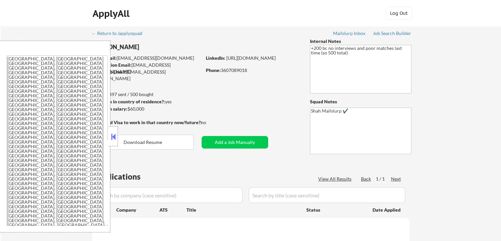
select select ""pending""
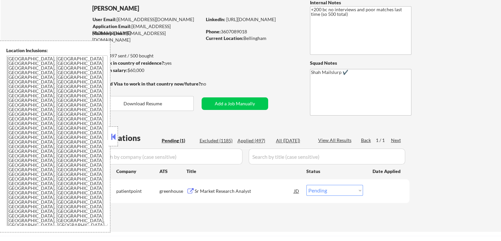
scroll to position [66, 0]
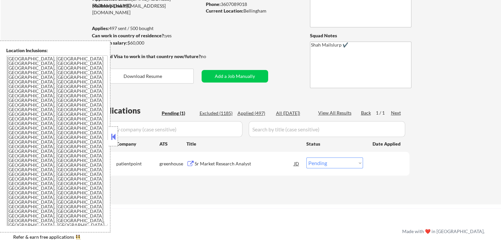
click at [114, 141] on button at bounding box center [113, 137] width 7 height 10
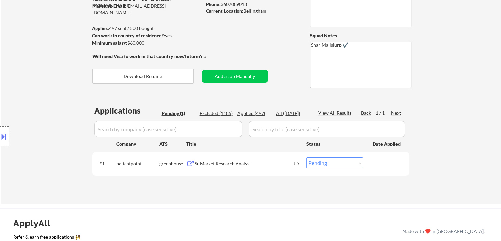
click at [38, 117] on div "Location Inclusions: [GEOGRAPHIC_DATA], [GEOGRAPHIC_DATA] [GEOGRAPHIC_DATA], [G…" at bounding box center [59, 136] width 118 height 191
click at [220, 165] on div "Sr Market Research Analyst" at bounding box center [245, 163] width 100 height 7
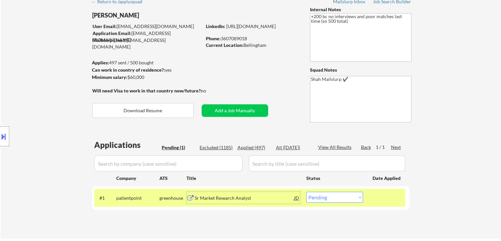
scroll to position [0, 0]
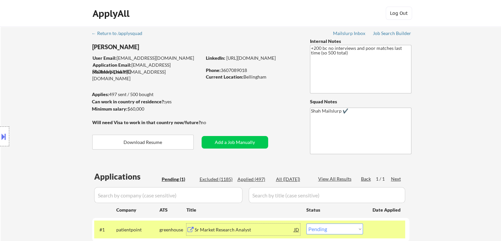
click at [26, 124] on div "Location Inclusions: [GEOGRAPHIC_DATA], [GEOGRAPHIC_DATA] [GEOGRAPHIC_DATA], [G…" at bounding box center [59, 136] width 118 height 191
click at [28, 123] on div "Location Inclusions: [GEOGRAPHIC_DATA], [GEOGRAPHIC_DATA] [GEOGRAPHIC_DATA], [G…" at bounding box center [59, 136] width 118 height 191
click at [46, 109] on div "Location Inclusions: [GEOGRAPHIC_DATA], [GEOGRAPHIC_DATA] [GEOGRAPHIC_DATA], [G…" at bounding box center [59, 136] width 118 height 191
click at [47, 109] on div "Location Inclusions: [GEOGRAPHIC_DATA], [GEOGRAPHIC_DATA] [GEOGRAPHIC_DATA], [G…" at bounding box center [59, 136] width 118 height 191
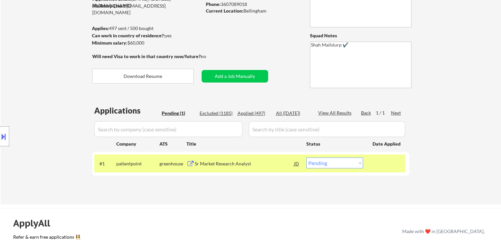
click at [47, 110] on div "Location Inclusions: [GEOGRAPHIC_DATA], [GEOGRAPHIC_DATA] [GEOGRAPHIC_DATA], [G…" at bounding box center [59, 136] width 118 height 191
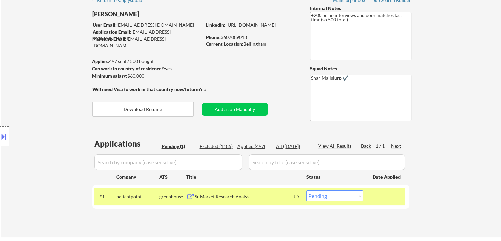
click at [47, 110] on div "Location Inclusions: [GEOGRAPHIC_DATA], [GEOGRAPHIC_DATA] [GEOGRAPHIC_DATA], [G…" at bounding box center [59, 136] width 118 height 191
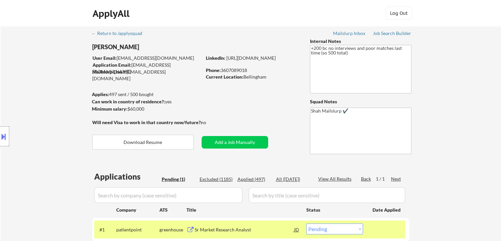
click at [47, 110] on div "Location Inclusions: [GEOGRAPHIC_DATA], [GEOGRAPHIC_DATA] [GEOGRAPHIC_DATA], [G…" at bounding box center [59, 136] width 118 height 191
drag, startPoint x: 43, startPoint y: 98, endPoint x: 44, endPoint y: 118, distance: 20.5
click at [43, 98] on div "Location Inclusions: [GEOGRAPHIC_DATA], [GEOGRAPHIC_DATA] [GEOGRAPHIC_DATA], [G…" at bounding box center [59, 136] width 118 height 191
click at [49, 80] on div "Location Inclusions: [GEOGRAPHIC_DATA], [GEOGRAPHIC_DATA] [GEOGRAPHIC_DATA], [G…" at bounding box center [59, 136] width 118 height 191
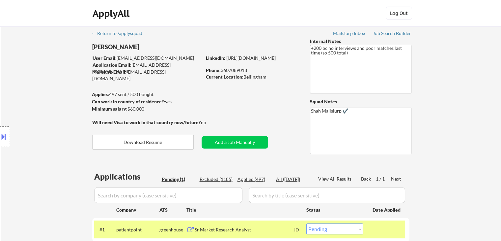
click at [48, 79] on div "Location Inclusions: [GEOGRAPHIC_DATA], [GEOGRAPHIC_DATA] [GEOGRAPHIC_DATA], [G…" at bounding box center [59, 136] width 118 height 191
drag, startPoint x: 184, startPoint y: 72, endPoint x: 126, endPoint y: 69, distance: 58.1
click at [126, 69] on div "Mailslurp Email: [PERSON_NAME][EMAIL_ADDRESS][DOMAIN_NAME]" at bounding box center [146, 75] width 109 height 13
click at [48, 69] on div "Location Inclusions: [GEOGRAPHIC_DATA], [GEOGRAPHIC_DATA] [GEOGRAPHIC_DATA], [G…" at bounding box center [59, 136] width 118 height 191
click at [30, 84] on div "Location Inclusions: [GEOGRAPHIC_DATA], [GEOGRAPHIC_DATA] [GEOGRAPHIC_DATA], [G…" at bounding box center [59, 136] width 118 height 191
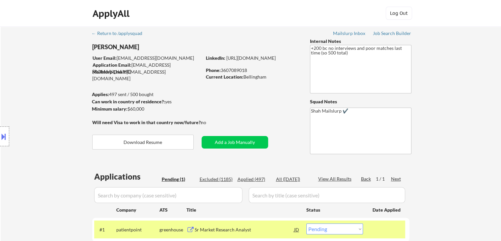
click at [30, 83] on div "Location Inclusions: [GEOGRAPHIC_DATA], [GEOGRAPHIC_DATA] [GEOGRAPHIC_DATA], [G…" at bounding box center [59, 136] width 118 height 191
click at [30, 84] on div "Location Inclusions: [GEOGRAPHIC_DATA], [GEOGRAPHIC_DATA] [GEOGRAPHIC_DATA], [G…" at bounding box center [59, 136] width 118 height 191
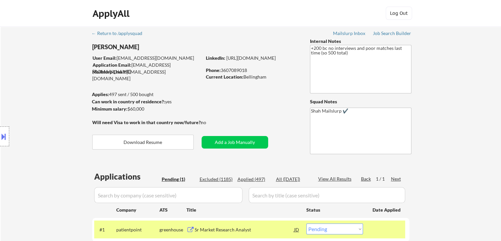
click at [30, 84] on div "Location Inclusions: [GEOGRAPHIC_DATA], [GEOGRAPHIC_DATA] [GEOGRAPHIC_DATA], [G…" at bounding box center [59, 136] width 118 height 191
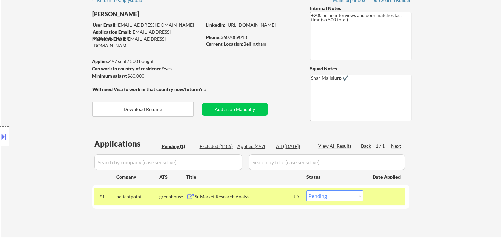
click at [37, 85] on div "Location Inclusions: [GEOGRAPHIC_DATA], [GEOGRAPHIC_DATA] [GEOGRAPHIC_DATA], [G…" at bounding box center [59, 136] width 118 height 191
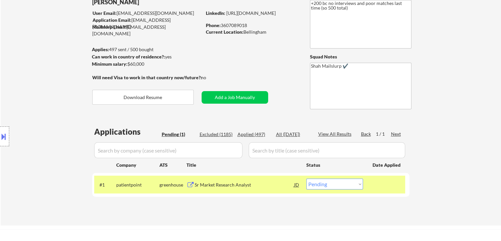
scroll to position [66, 0]
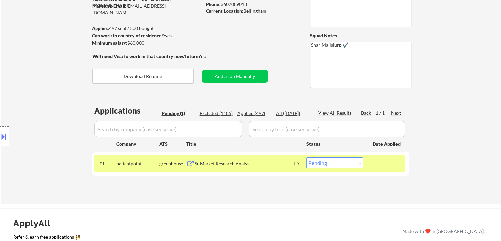
click at [38, 85] on div "Location Inclusions: [GEOGRAPHIC_DATA], [GEOGRAPHIC_DATA] [GEOGRAPHIC_DATA], [G…" at bounding box center [59, 136] width 118 height 191
click at [32, 86] on div "Location Inclusions: [GEOGRAPHIC_DATA], [GEOGRAPHIC_DATA] [GEOGRAPHIC_DATA], [G…" at bounding box center [59, 136] width 118 height 191
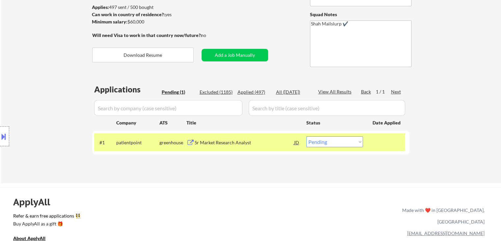
scroll to position [99, 0]
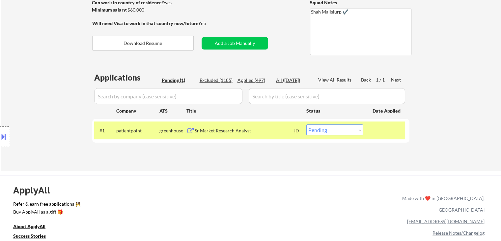
click at [25, 86] on div "Location Inclusions: [GEOGRAPHIC_DATA], [GEOGRAPHIC_DATA] [GEOGRAPHIC_DATA], [G…" at bounding box center [59, 136] width 118 height 191
click at [18, 79] on div "Location Inclusions: [GEOGRAPHIC_DATA], [GEOGRAPHIC_DATA] [GEOGRAPHIC_DATA], [G…" at bounding box center [59, 136] width 118 height 191
click at [16, 79] on div "Location Inclusions: [GEOGRAPHIC_DATA], [GEOGRAPHIC_DATA] [GEOGRAPHIC_DATA], [G…" at bounding box center [59, 136] width 118 height 191
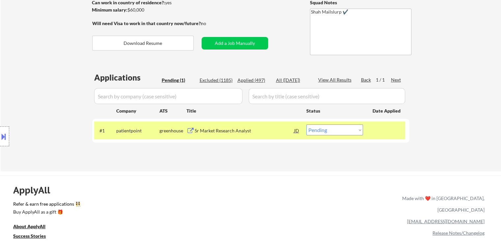
click at [15, 79] on div "Location Inclusions: [GEOGRAPHIC_DATA], [GEOGRAPHIC_DATA] [GEOGRAPHIC_DATA], [G…" at bounding box center [59, 136] width 118 height 191
click at [15, 78] on div "Location Inclusions: [GEOGRAPHIC_DATA], [GEOGRAPHIC_DATA] [GEOGRAPHIC_DATA], [G…" at bounding box center [59, 136] width 118 height 191
click at [25, 80] on div "Location Inclusions: [GEOGRAPHIC_DATA], [GEOGRAPHIC_DATA] [GEOGRAPHIC_DATA], [G…" at bounding box center [59, 136] width 118 height 191
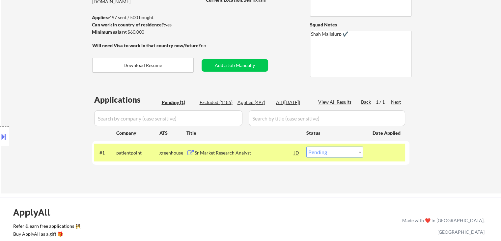
scroll to position [66, 0]
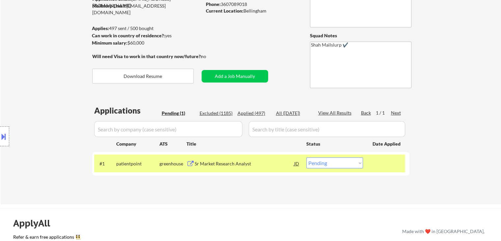
click at [32, 79] on div "Location Inclusions: [GEOGRAPHIC_DATA], [GEOGRAPHIC_DATA] [GEOGRAPHIC_DATA], [G…" at bounding box center [59, 136] width 118 height 191
click at [0, 55] on div "Location Inclusions: [GEOGRAPHIC_DATA], [GEOGRAPHIC_DATA] [GEOGRAPHIC_DATA], [G…" at bounding box center [59, 136] width 118 height 191
click at [12, 82] on div "Location Inclusions: [GEOGRAPHIC_DATA], [GEOGRAPHIC_DATA] [GEOGRAPHIC_DATA], [G…" at bounding box center [59, 136] width 118 height 191
click at [16, 80] on div "Location Inclusions: [GEOGRAPHIC_DATA], [GEOGRAPHIC_DATA] [GEOGRAPHIC_DATA], [G…" at bounding box center [59, 136] width 118 height 191
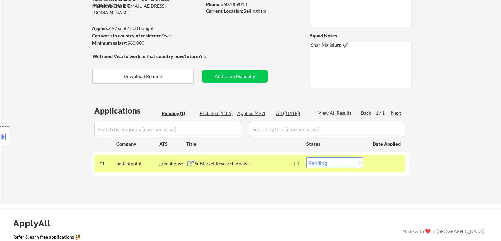
click at [16, 80] on div "Location Inclusions: [GEOGRAPHIC_DATA], [GEOGRAPHIC_DATA] [GEOGRAPHIC_DATA], [G…" at bounding box center [59, 136] width 118 height 191
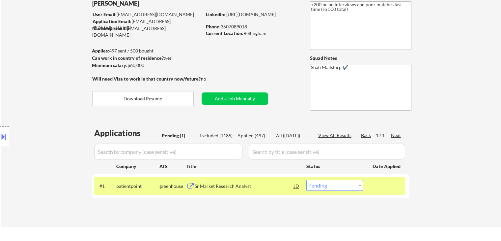
scroll to position [33, 0]
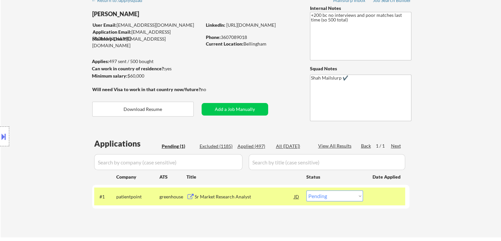
click at [16, 80] on div "Location Inclusions: [GEOGRAPHIC_DATA], [GEOGRAPHIC_DATA] [GEOGRAPHIC_DATA], [G…" at bounding box center [59, 136] width 118 height 191
click at [15, 80] on div "Location Inclusions: [GEOGRAPHIC_DATA], [GEOGRAPHIC_DATA] [GEOGRAPHIC_DATA], [G…" at bounding box center [59, 136] width 118 height 191
click at [14, 80] on div "Location Inclusions: [GEOGRAPHIC_DATA], [GEOGRAPHIC_DATA] [GEOGRAPHIC_DATA], [G…" at bounding box center [59, 136] width 118 height 191
click at [14, 79] on div "Location Inclusions: [GEOGRAPHIC_DATA], [GEOGRAPHIC_DATA] [GEOGRAPHIC_DATA], [G…" at bounding box center [59, 136] width 118 height 191
click at [14, 78] on div "Location Inclusions: [GEOGRAPHIC_DATA], [GEOGRAPHIC_DATA] [GEOGRAPHIC_DATA], [G…" at bounding box center [59, 136] width 118 height 191
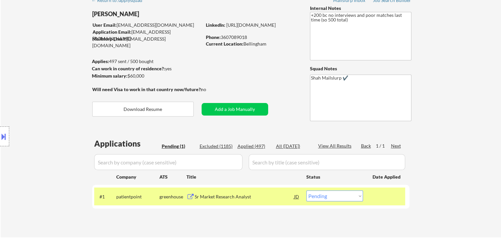
click at [14, 80] on div "Location Inclusions: [GEOGRAPHIC_DATA], [GEOGRAPHIC_DATA] [GEOGRAPHIC_DATA], [G…" at bounding box center [59, 136] width 118 height 191
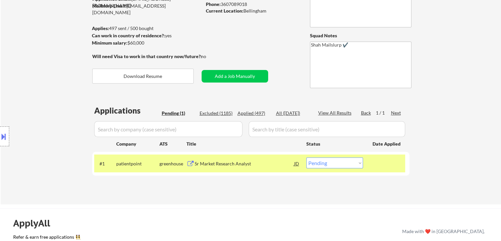
click at [14, 80] on div "Location Inclusions: [GEOGRAPHIC_DATA], [GEOGRAPHIC_DATA] [GEOGRAPHIC_DATA], [G…" at bounding box center [59, 136] width 118 height 191
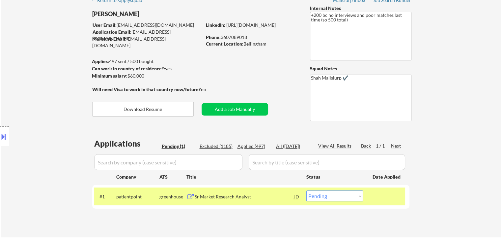
click at [13, 80] on div "Location Inclusions: [GEOGRAPHIC_DATA], [GEOGRAPHIC_DATA] [GEOGRAPHIC_DATA], [G…" at bounding box center [59, 136] width 118 height 191
click at [13, 79] on div "Location Inclusions: [GEOGRAPHIC_DATA], [GEOGRAPHIC_DATA] [GEOGRAPHIC_DATA], [G…" at bounding box center [59, 136] width 118 height 191
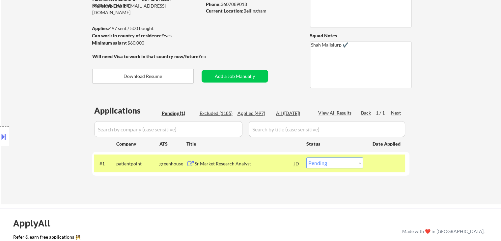
click at [13, 79] on div "Location Inclusions: [GEOGRAPHIC_DATA], [GEOGRAPHIC_DATA] [GEOGRAPHIC_DATA], [G…" at bounding box center [59, 136] width 118 height 191
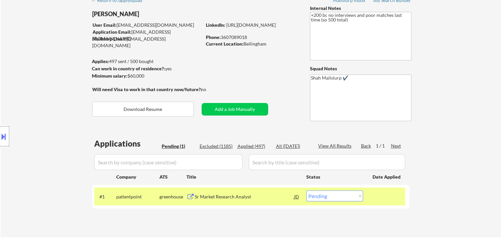
click at [18, 82] on div "Location Inclusions: [GEOGRAPHIC_DATA], [GEOGRAPHIC_DATA] [GEOGRAPHIC_DATA], [G…" at bounding box center [59, 136] width 118 height 191
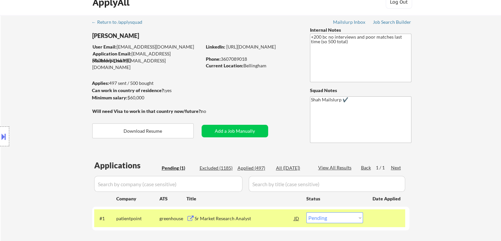
scroll to position [0, 0]
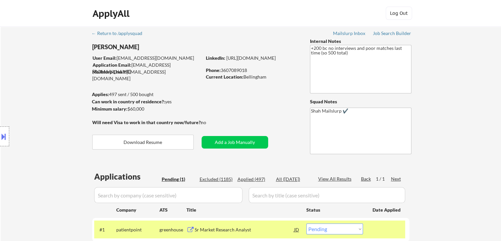
click at [0, 139] on button at bounding box center [3, 136] width 7 height 11
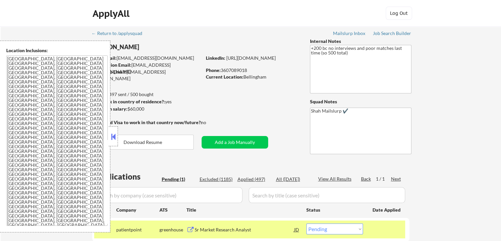
click at [114, 135] on button at bounding box center [113, 137] width 7 height 10
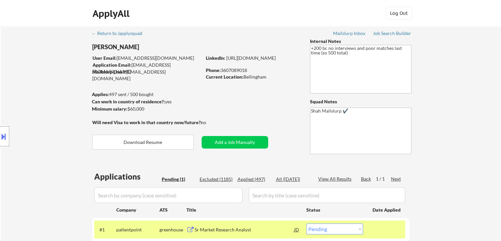
click at [63, 95] on div "Location Inclusions: [GEOGRAPHIC_DATA], [GEOGRAPHIC_DATA] [GEOGRAPHIC_DATA], [G…" at bounding box center [59, 136] width 118 height 191
click at [62, 95] on div "Location Inclusions: [GEOGRAPHIC_DATA], [GEOGRAPHIC_DATA] [GEOGRAPHIC_DATA], [G…" at bounding box center [59, 136] width 118 height 191
drag, startPoint x: 188, startPoint y: 71, endPoint x: 127, endPoint y: 69, distance: 61.6
click at [127, 69] on div "Mailslurp Email: [PERSON_NAME][EMAIL_ADDRESS][DOMAIN_NAME]" at bounding box center [146, 75] width 109 height 13
click at [55, 77] on div "Location Inclusions: [GEOGRAPHIC_DATA], [GEOGRAPHIC_DATA] [GEOGRAPHIC_DATA], [G…" at bounding box center [59, 136] width 118 height 191
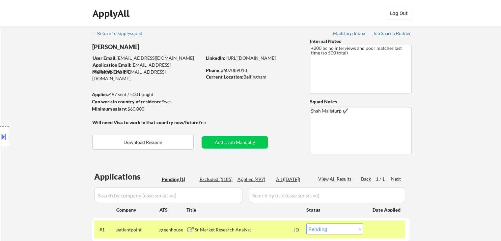
click at [34, 109] on div "Location Inclusions: [GEOGRAPHIC_DATA], [GEOGRAPHIC_DATA] [GEOGRAPHIC_DATA], [G…" at bounding box center [59, 136] width 118 height 191
click at [32, 98] on div "Location Inclusions: [GEOGRAPHIC_DATA], [GEOGRAPHIC_DATA] [GEOGRAPHIC_DATA], [G…" at bounding box center [59, 136] width 118 height 191
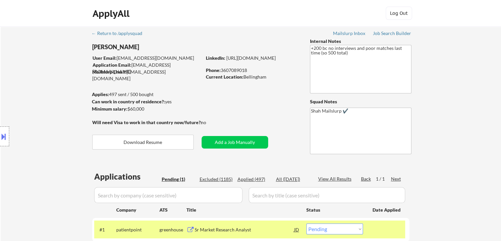
click at [32, 97] on div "Location Inclusions: [GEOGRAPHIC_DATA], [GEOGRAPHIC_DATA] [GEOGRAPHIC_DATA], [G…" at bounding box center [59, 136] width 118 height 191
click at [33, 98] on div "Location Inclusions: [GEOGRAPHIC_DATA], [GEOGRAPHIC_DATA] [GEOGRAPHIC_DATA], [G…" at bounding box center [59, 136] width 118 height 191
click at [16, 65] on div "Location Inclusions: [GEOGRAPHIC_DATA], [GEOGRAPHIC_DATA] [GEOGRAPHIC_DATA], [G…" at bounding box center [59, 136] width 118 height 191
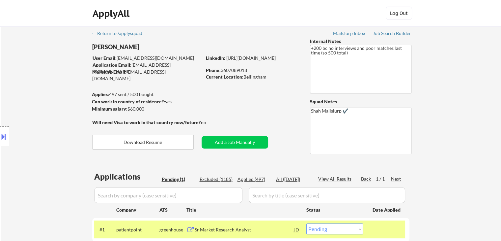
click at [21, 72] on div "Location Inclusions: [GEOGRAPHIC_DATA], [GEOGRAPHIC_DATA] [GEOGRAPHIC_DATA], [G…" at bounding box center [59, 136] width 118 height 191
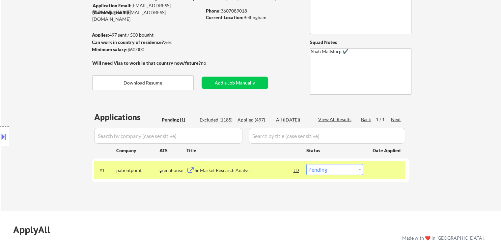
scroll to position [33, 0]
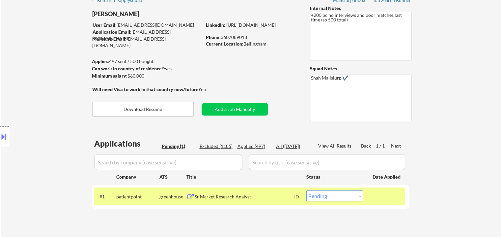
click at [56, 90] on div "Location Inclusions: [GEOGRAPHIC_DATA], [GEOGRAPHIC_DATA] [GEOGRAPHIC_DATA], [G…" at bounding box center [59, 136] width 118 height 191
